Goal: Book appointment/travel/reservation

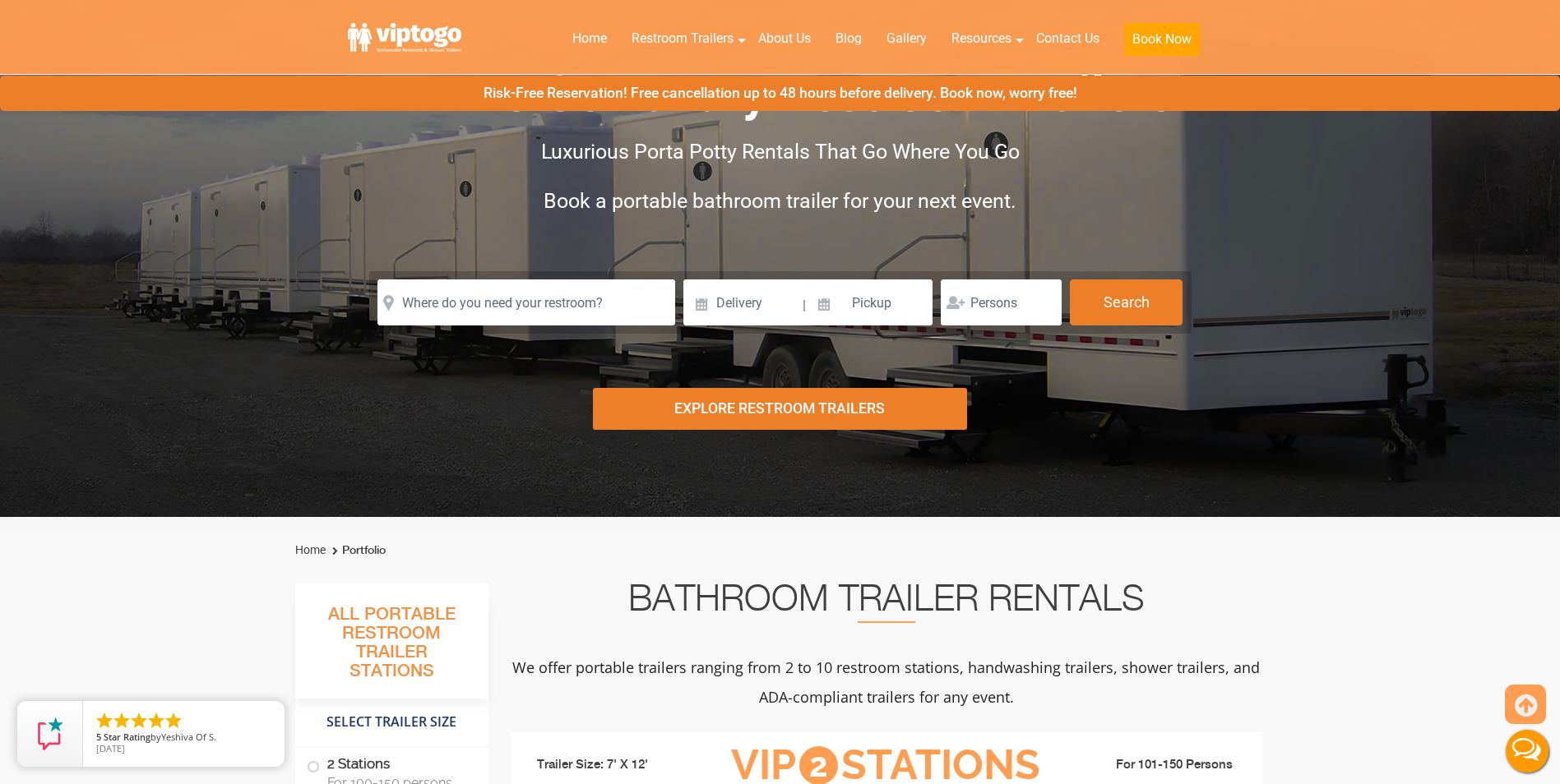
scroll to position [82, 0]
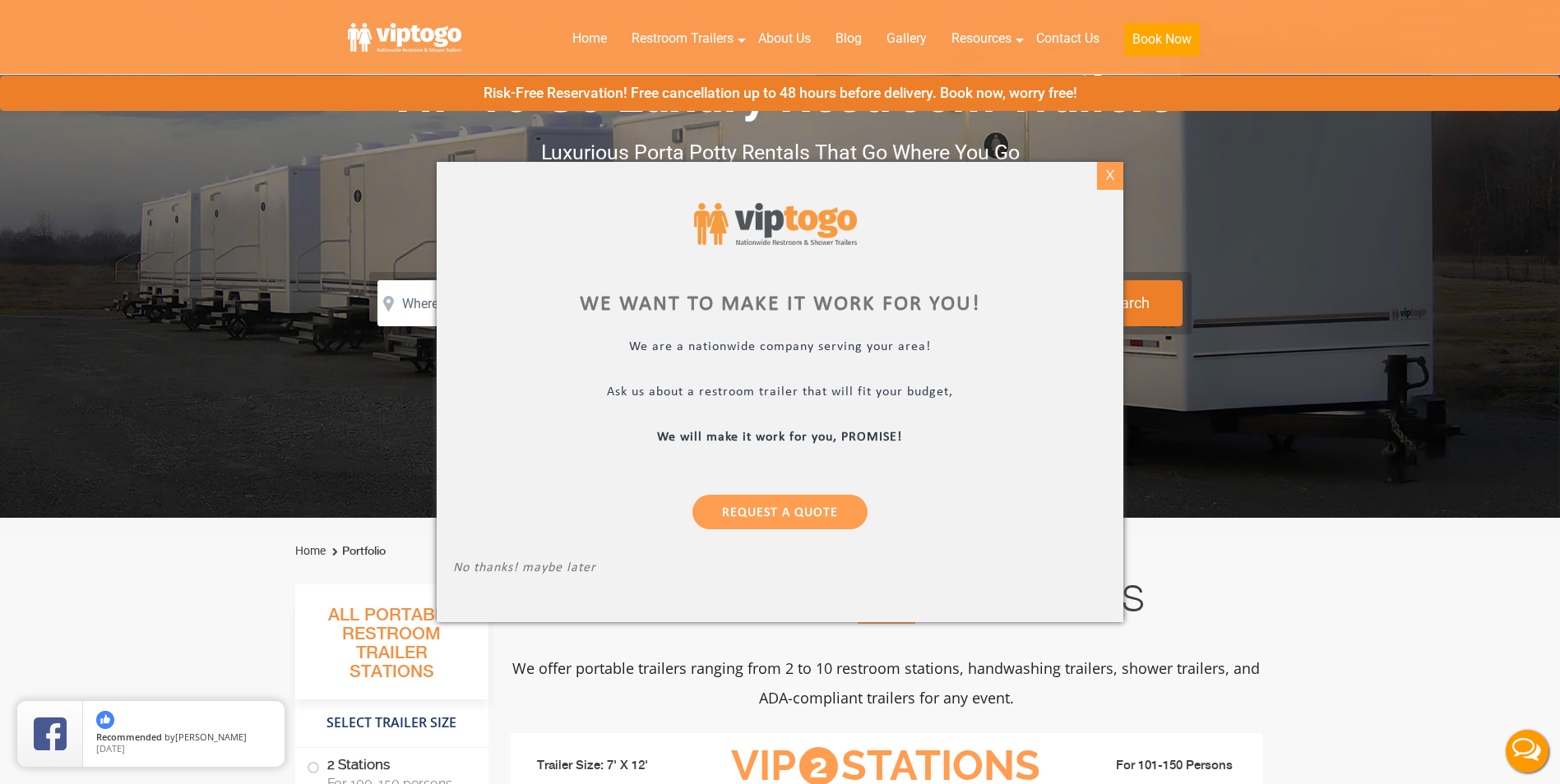
click at [1110, 179] on div "X" at bounding box center [1110, 176] width 25 height 28
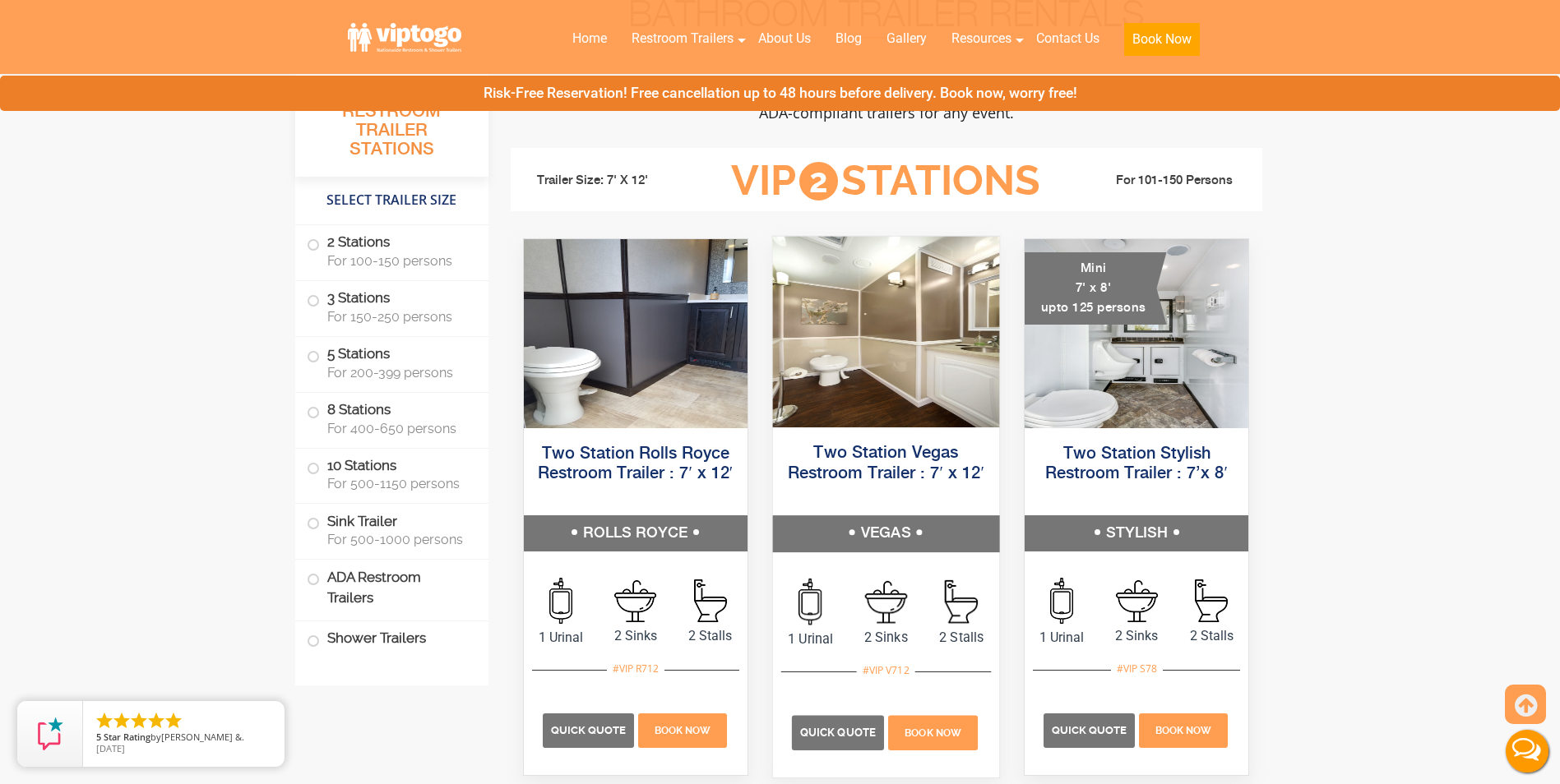
scroll to position [822, 0]
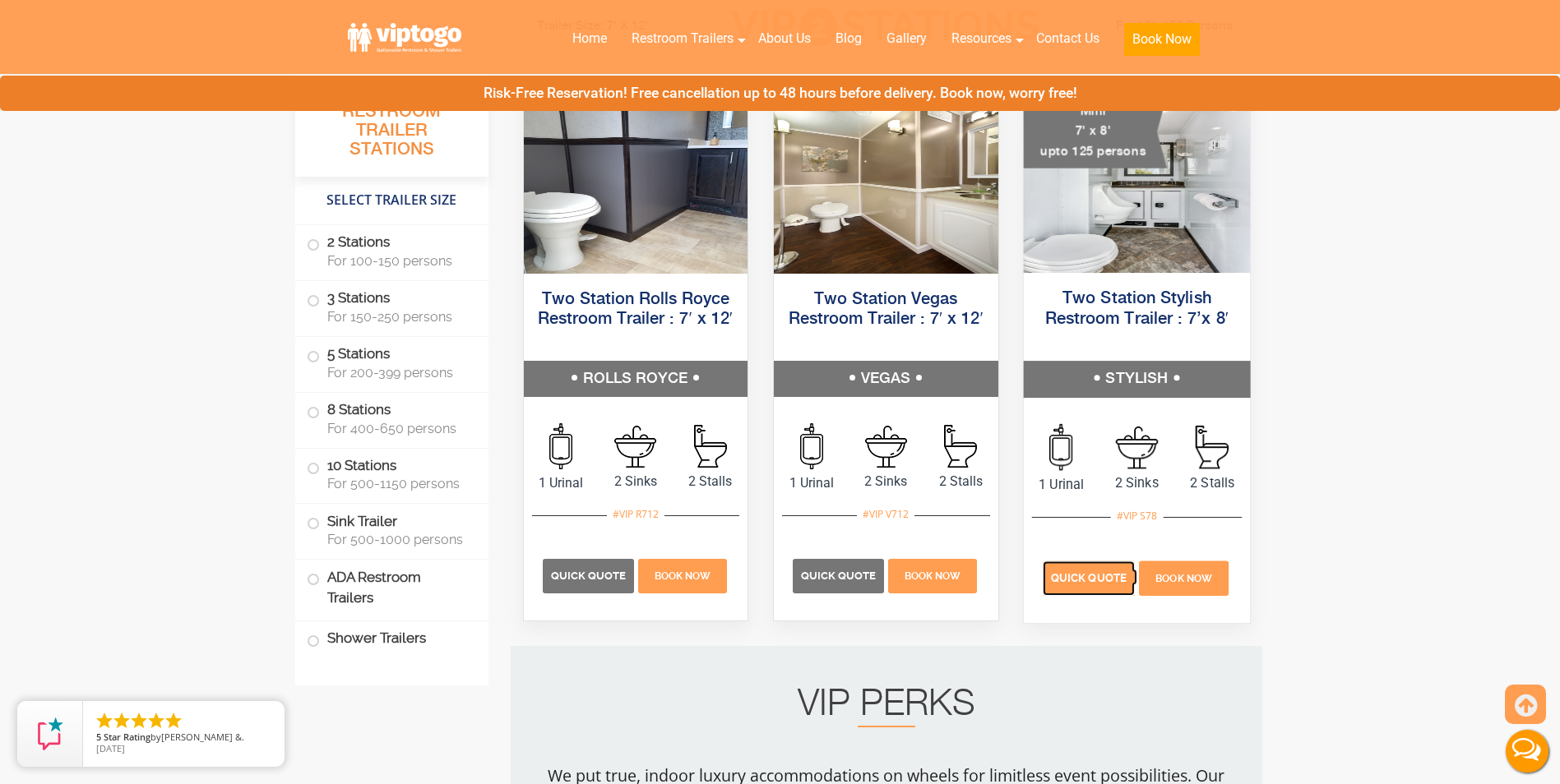
click at [1100, 572] on span "Quick Quote" at bounding box center [1089, 578] width 76 height 12
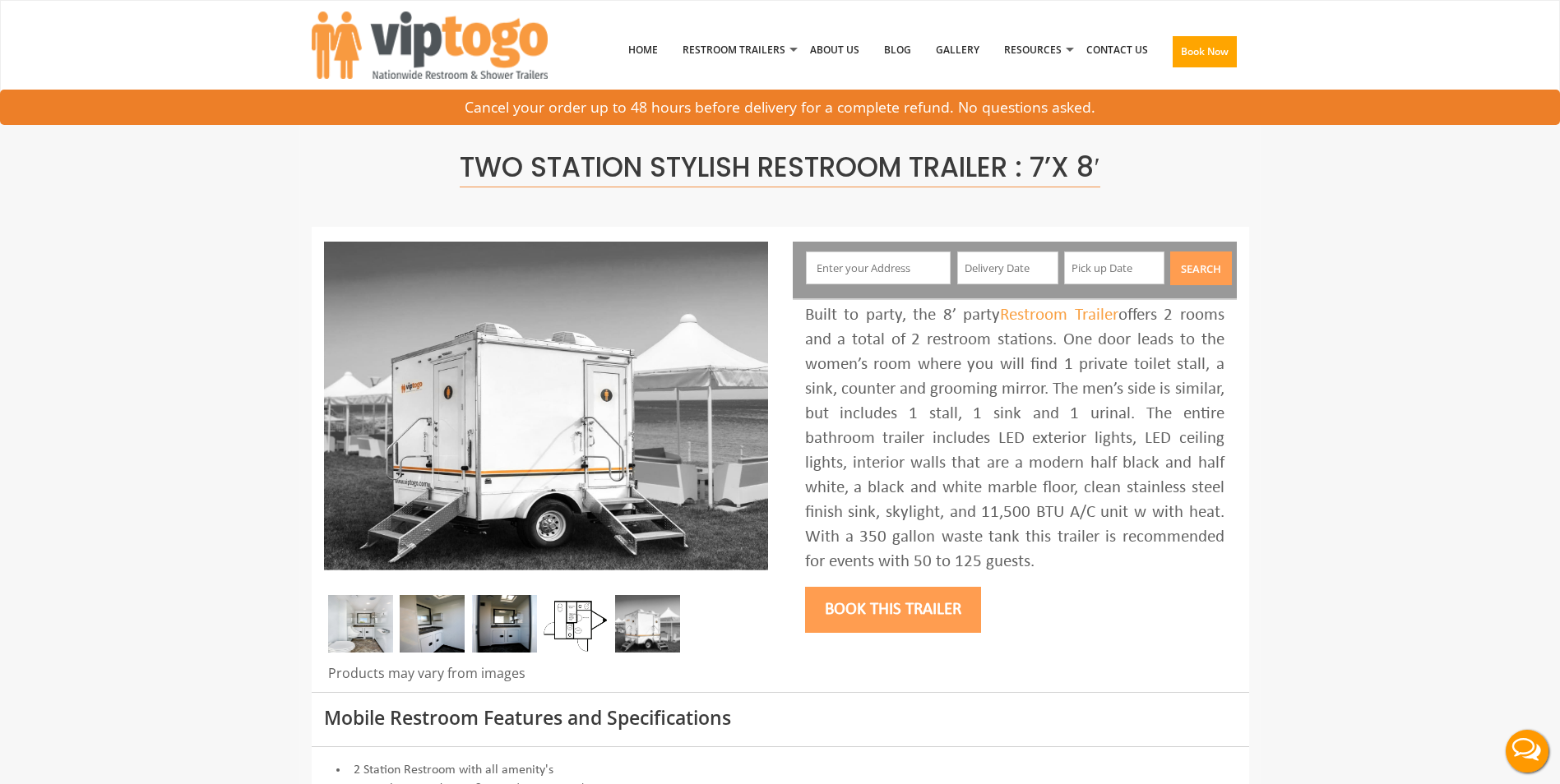
click at [858, 264] on input "text" at bounding box center [878, 268] width 145 height 33
type input "Warwick, NY, USA"
drag, startPoint x: 864, startPoint y: 289, endPoint x: 874, endPoint y: 289, distance: 10.0
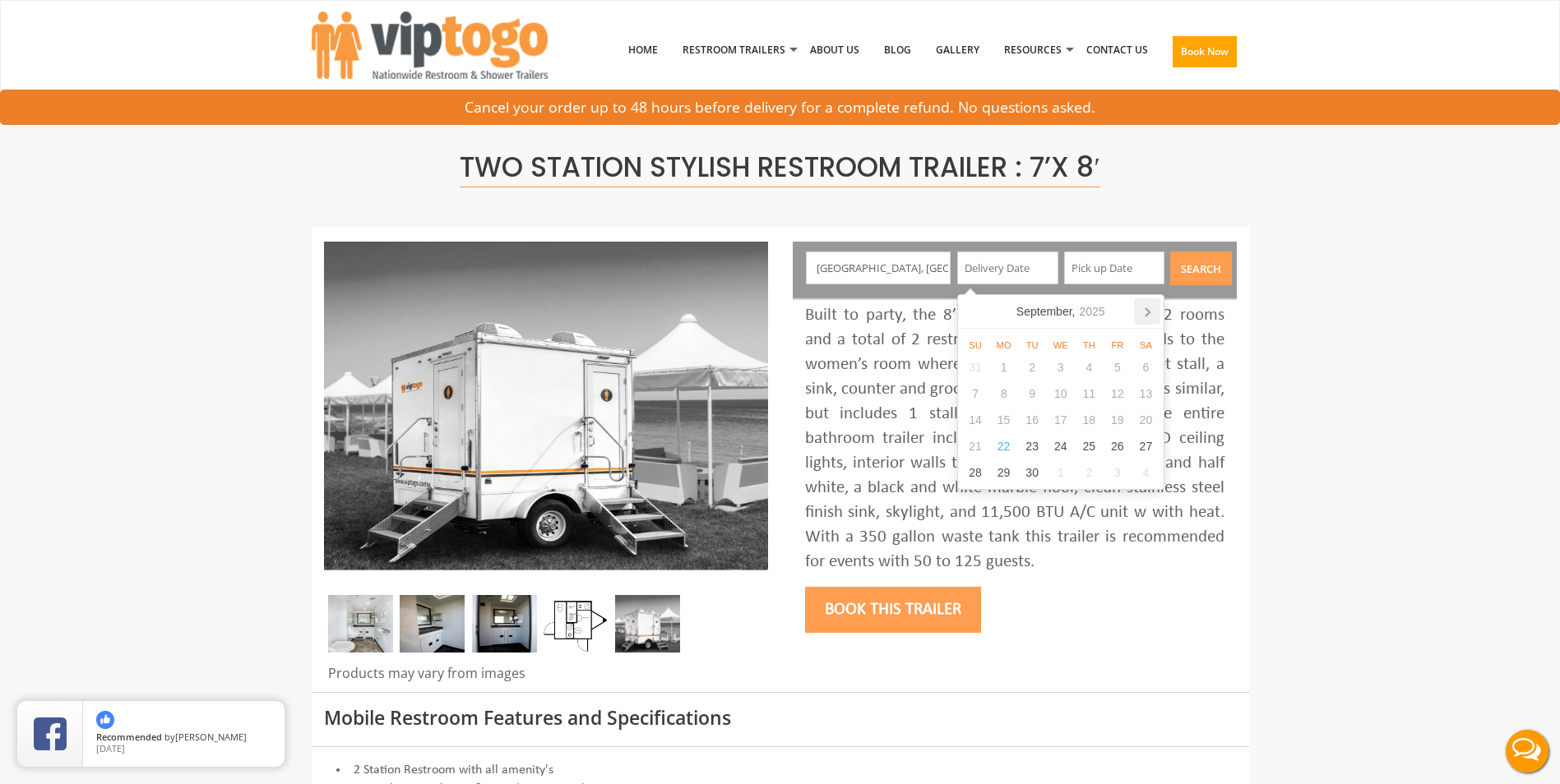
click at [1140, 310] on icon at bounding box center [1147, 312] width 26 height 26
click at [1111, 446] on div "24" at bounding box center [1117, 446] width 29 height 26
type input "10/24/2025"
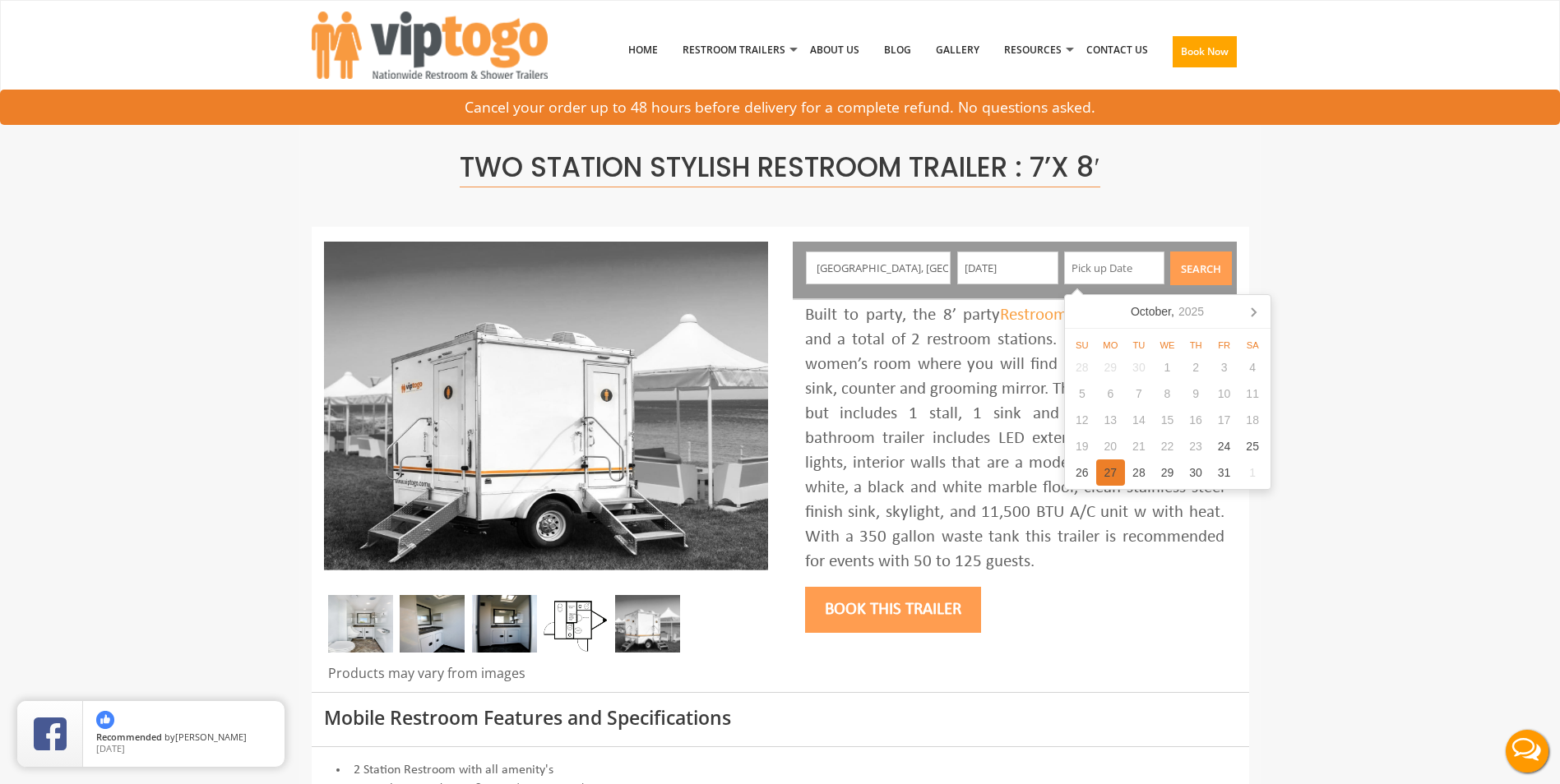
click at [1108, 479] on div "27" at bounding box center [1110, 472] width 29 height 26
type input "10/27/2025"
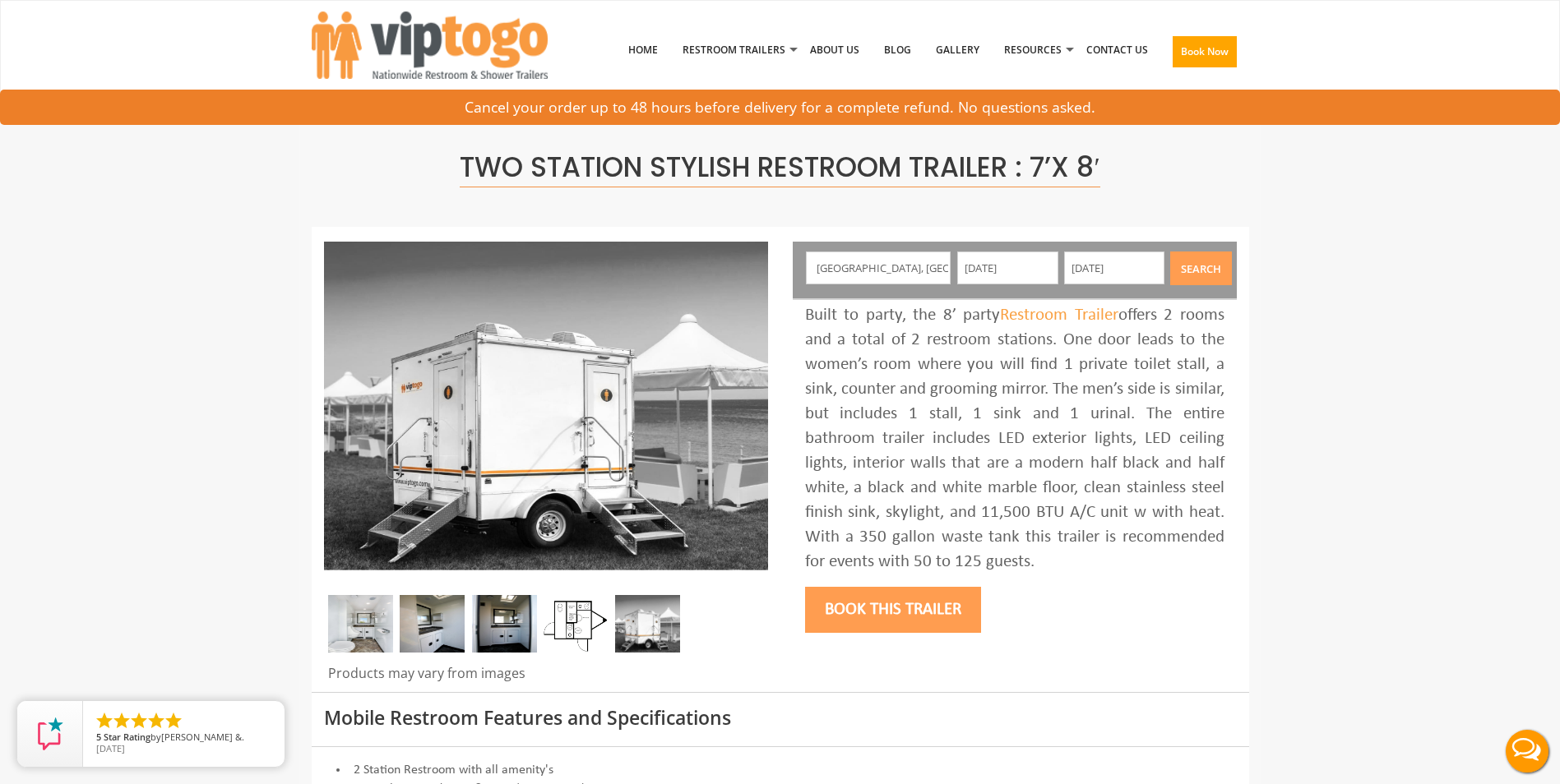
click at [1191, 269] on button "Search" at bounding box center [1202, 269] width 62 height 34
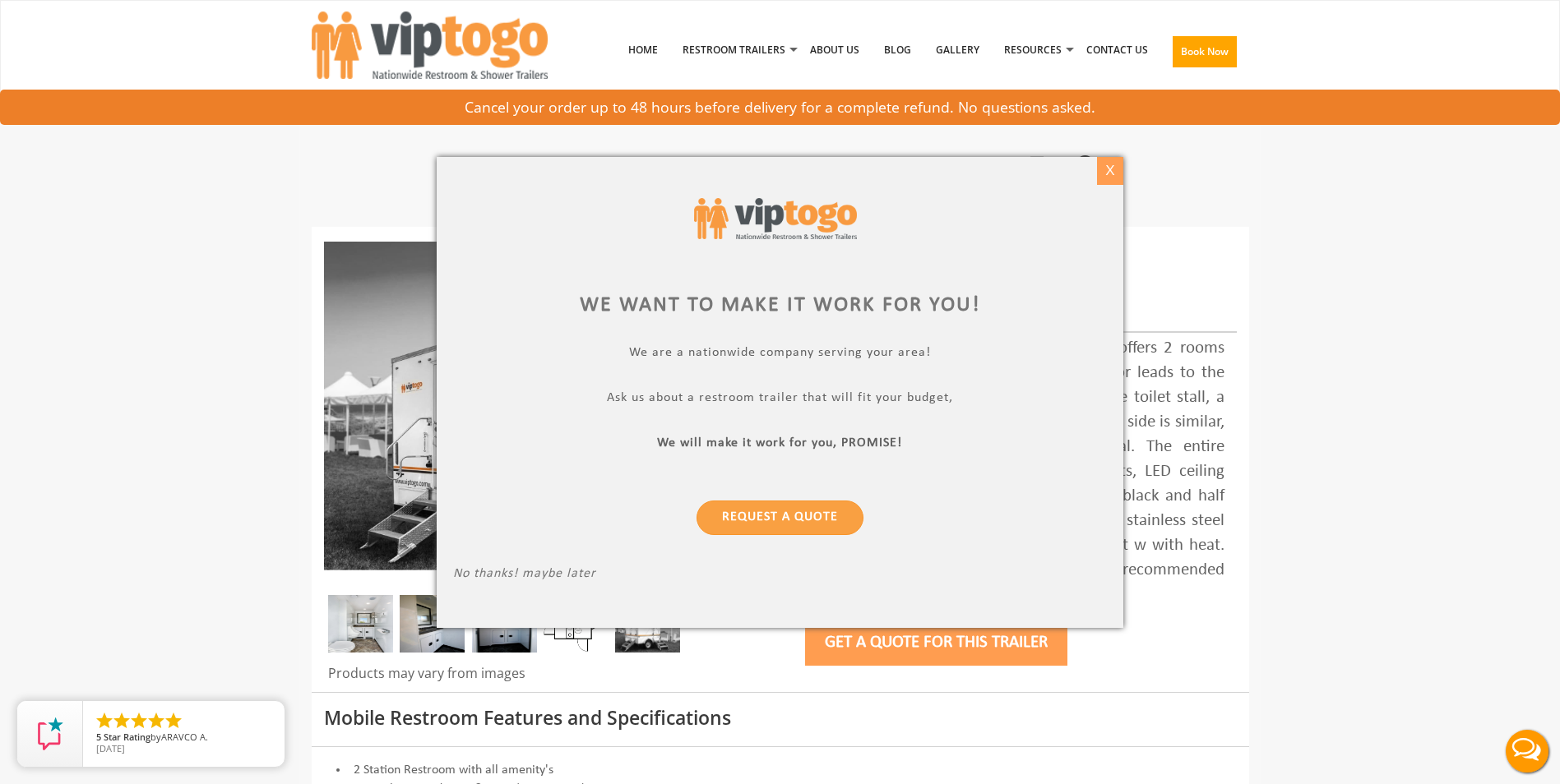
click at [1103, 169] on div "X" at bounding box center [1110, 171] width 25 height 28
